Goal: Navigation & Orientation: Understand site structure

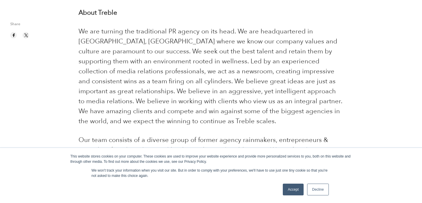
scroll to position [172, 0]
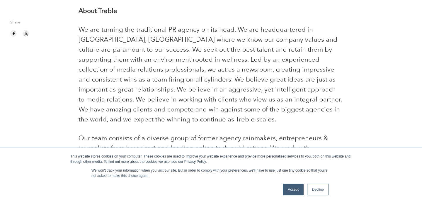
click at [291, 187] on link "Accept" at bounding box center [293, 190] width 21 height 12
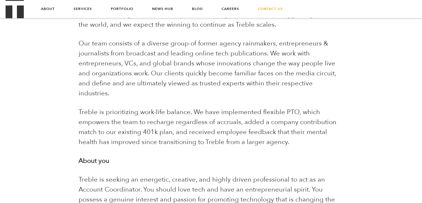
scroll to position [0, 0]
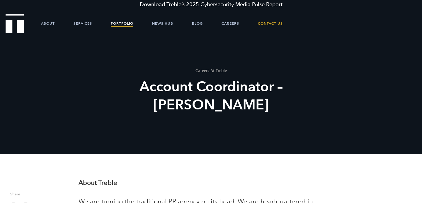
click at [127, 24] on link "Portfolio" at bounding box center [122, 24] width 23 height 18
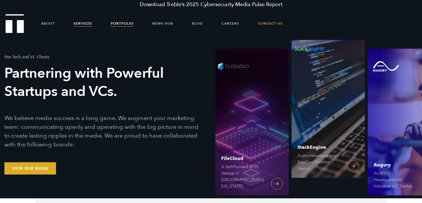
click at [86, 26] on link "Services" at bounding box center [83, 24] width 18 height 18
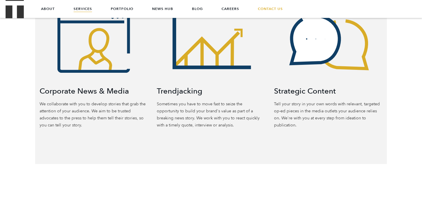
scroll to position [346, 0]
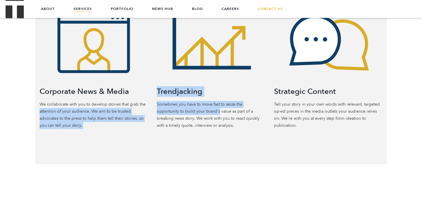
drag, startPoint x: 151, startPoint y: 102, endPoint x: 192, endPoint y: 112, distance: 41.3
click at [192, 112] on div "Corporate News & Media We collaborate with you to develop stories that grab the…" at bounding box center [211, 56] width 352 height 145
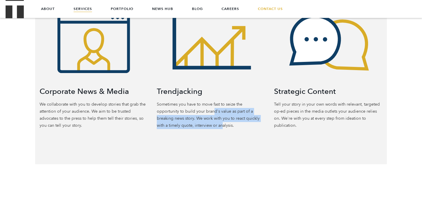
drag, startPoint x: 191, startPoint y: 110, endPoint x: 198, endPoint y: 126, distance: 17.6
click at [198, 126] on p "Sometimes you have to move fast to seize the opportunity to build your brand's …" at bounding box center [211, 115] width 109 height 28
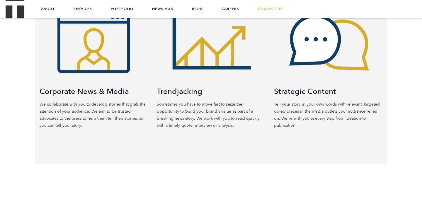
click at [202, 126] on p "Sometimes you have to move fast to seize the opportunity to build your brand's …" at bounding box center [211, 115] width 109 height 28
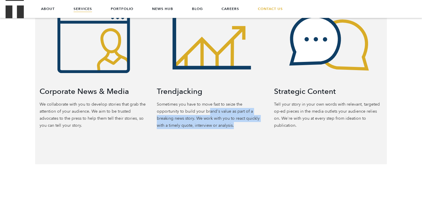
drag, startPoint x: 210, startPoint y: 128, endPoint x: 186, endPoint y: 110, distance: 29.9
click at [186, 110] on p "Sometimes you have to move fast to seize the opportunity to build your brand's …" at bounding box center [211, 115] width 109 height 28
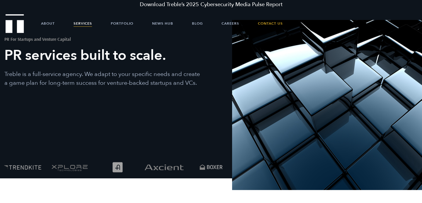
scroll to position [0, 0]
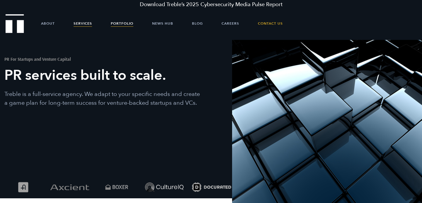
click at [125, 25] on link "Portfolio" at bounding box center [122, 24] width 23 height 18
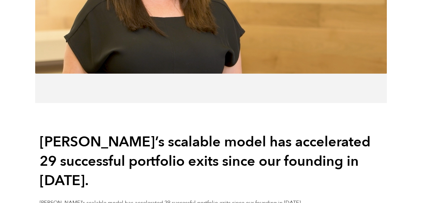
scroll to position [430, 0]
